Goal: Navigation & Orientation: Find specific page/section

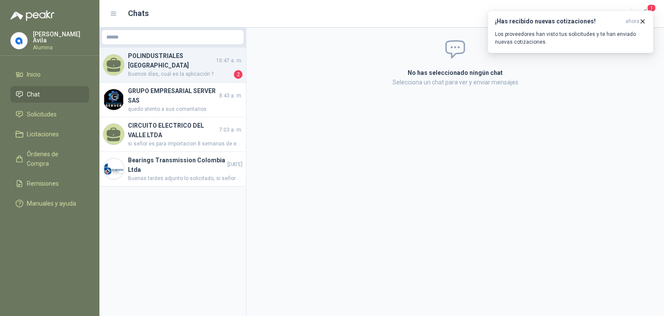
click at [175, 61] on h4 "POLINDUSTRIALES [GEOGRAPHIC_DATA]" at bounding box center [171, 60] width 87 height 19
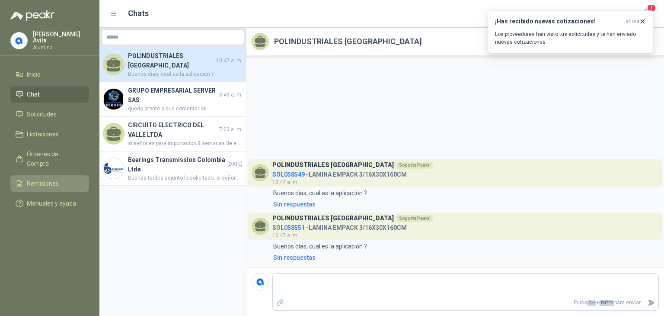
click at [52, 179] on span "Remisiones" at bounding box center [43, 184] width 32 height 10
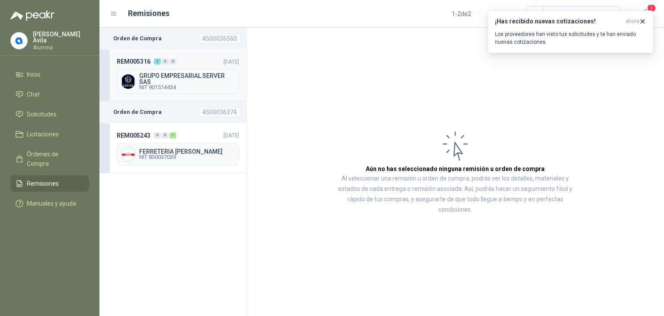
click at [157, 60] on div "1" at bounding box center [157, 61] width 7 height 6
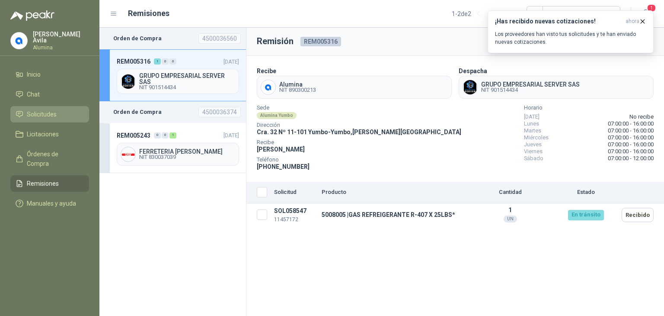
click at [51, 112] on span "Solicitudes" at bounding box center [42, 114] width 30 height 10
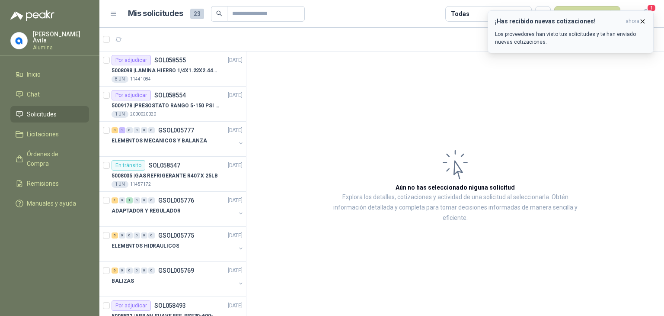
click at [640, 22] on icon "button" at bounding box center [642, 21] width 7 height 7
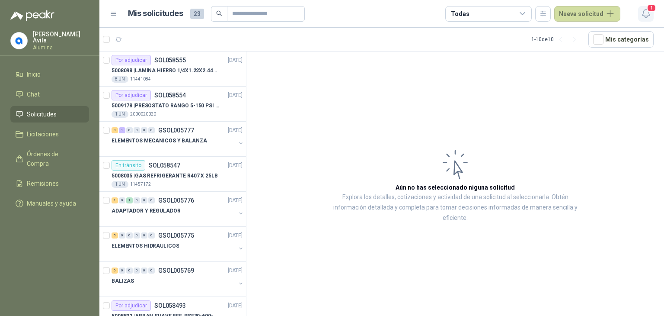
click at [649, 12] on icon "button" at bounding box center [645, 14] width 7 height 8
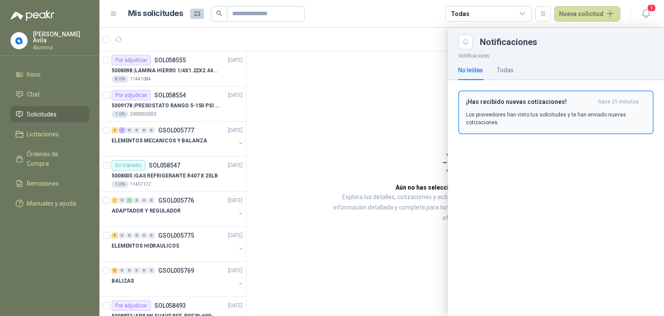
click at [492, 99] on h3 "¡Has recibido nuevas cotizaciones!" at bounding box center [530, 101] width 129 height 7
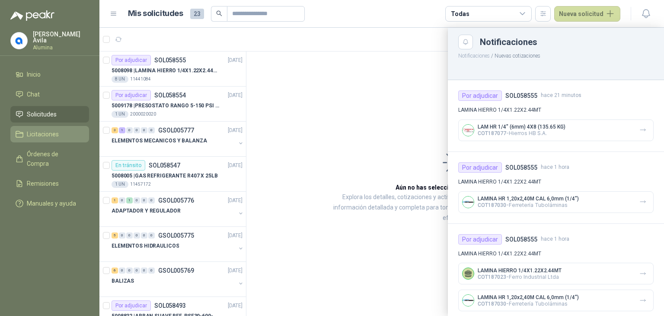
click at [36, 134] on span "Licitaciones" at bounding box center [43, 134] width 32 height 10
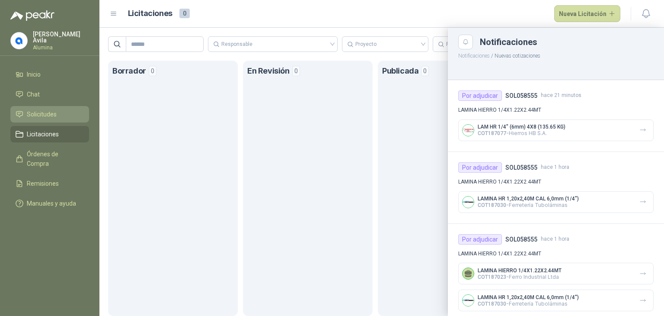
click at [48, 112] on span "Solicitudes" at bounding box center [42, 114] width 30 height 10
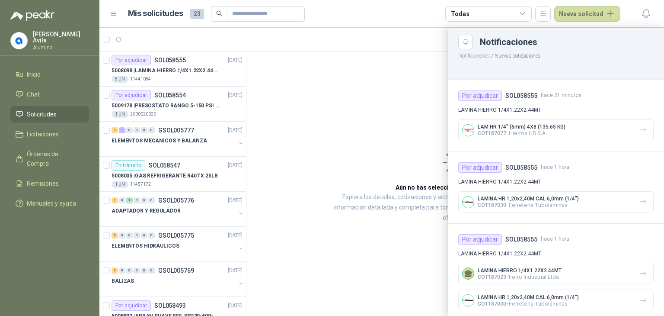
click at [374, 74] on div at bounding box center [381, 172] width 565 height 288
